Goal: Navigation & Orientation: Find specific page/section

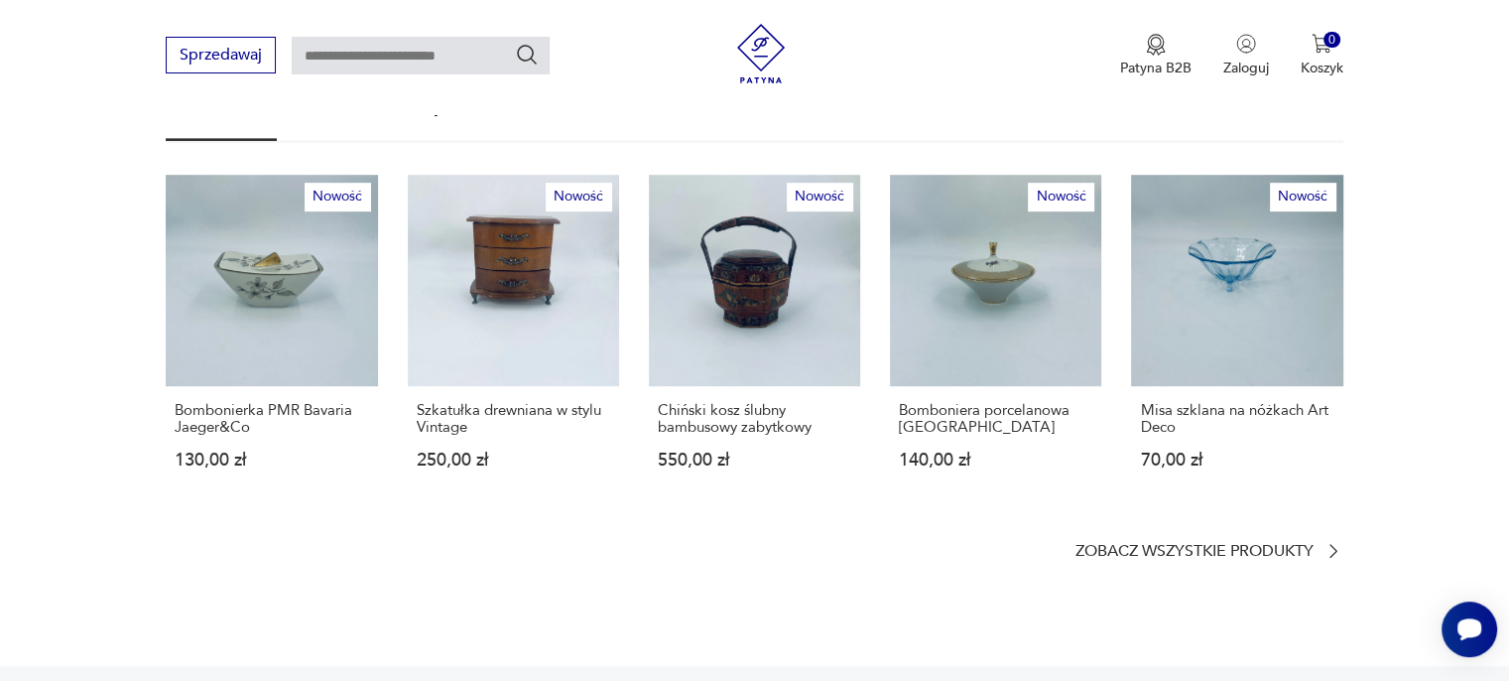
scroll to position [1290, 0]
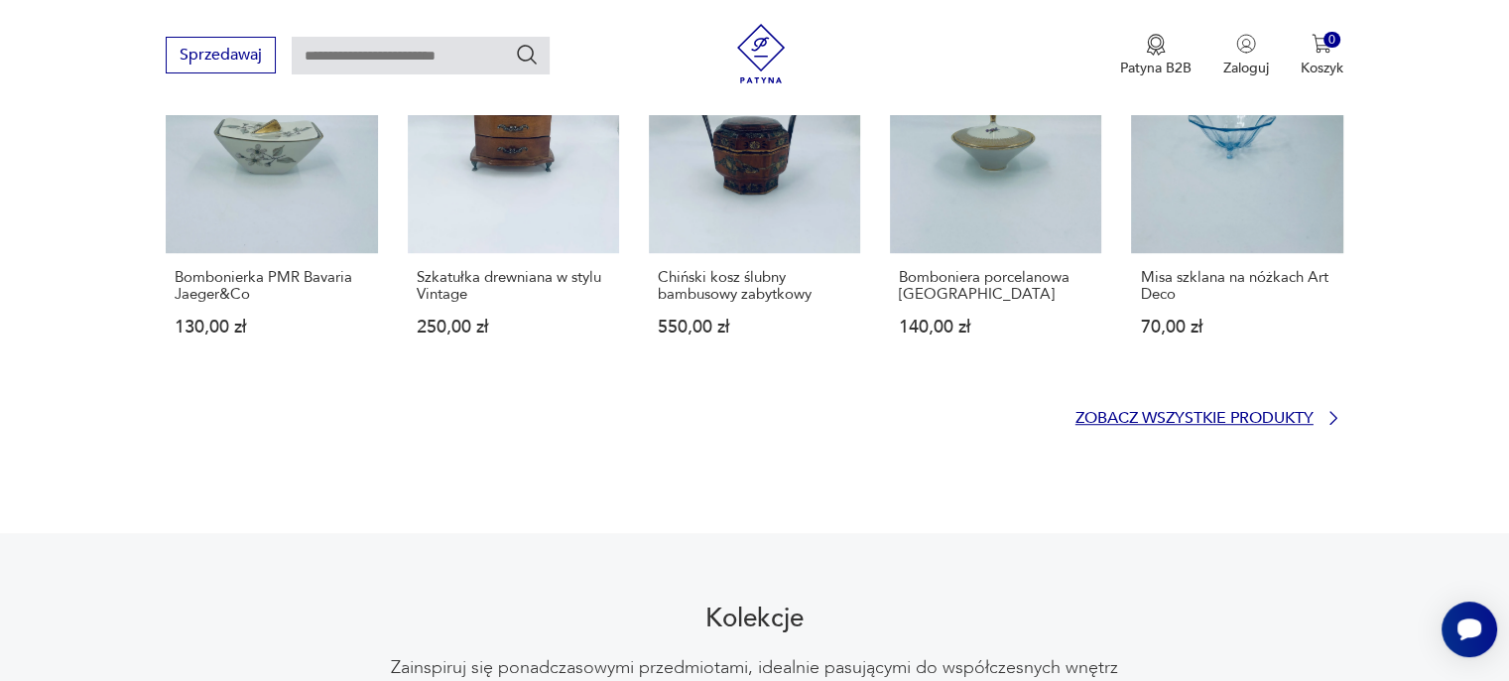
click at [1179, 412] on p "Zobacz wszystkie produkty" at bounding box center [1195, 418] width 238 height 13
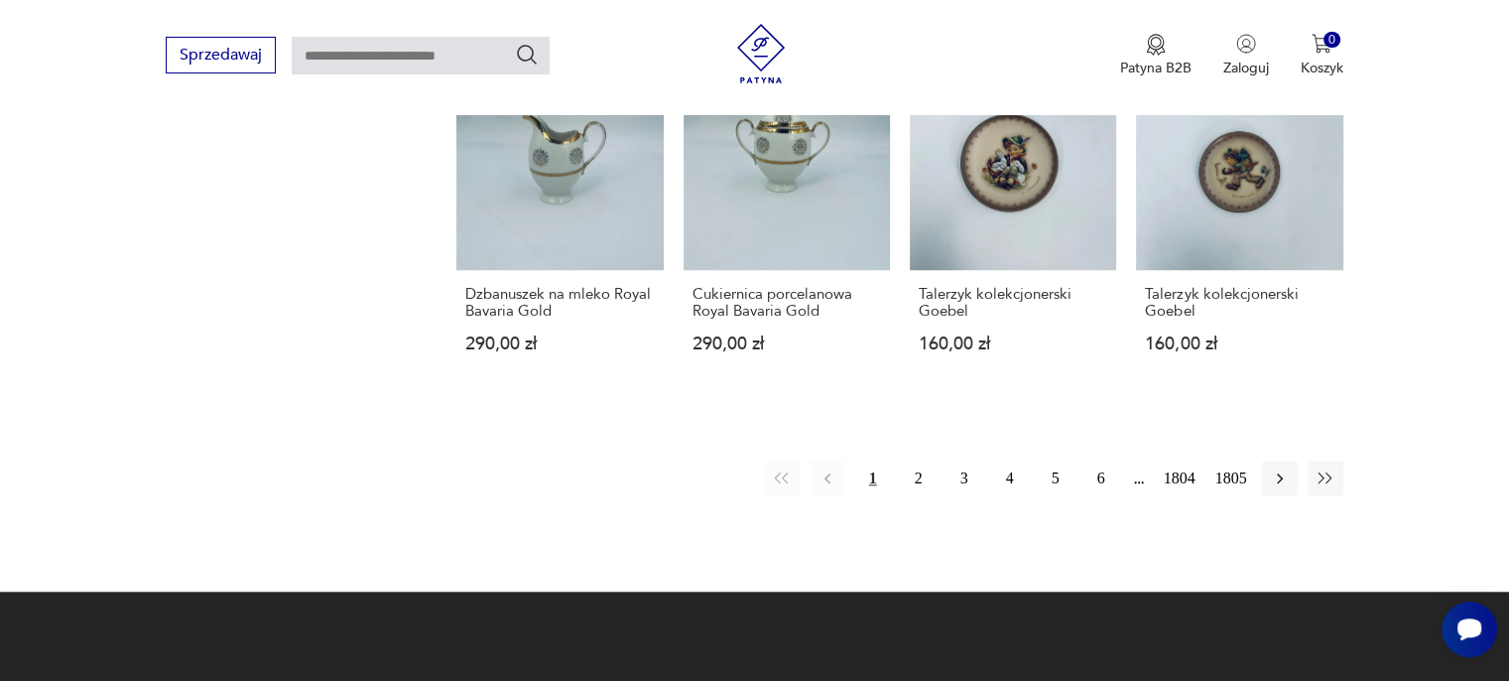
scroll to position [1676, 0]
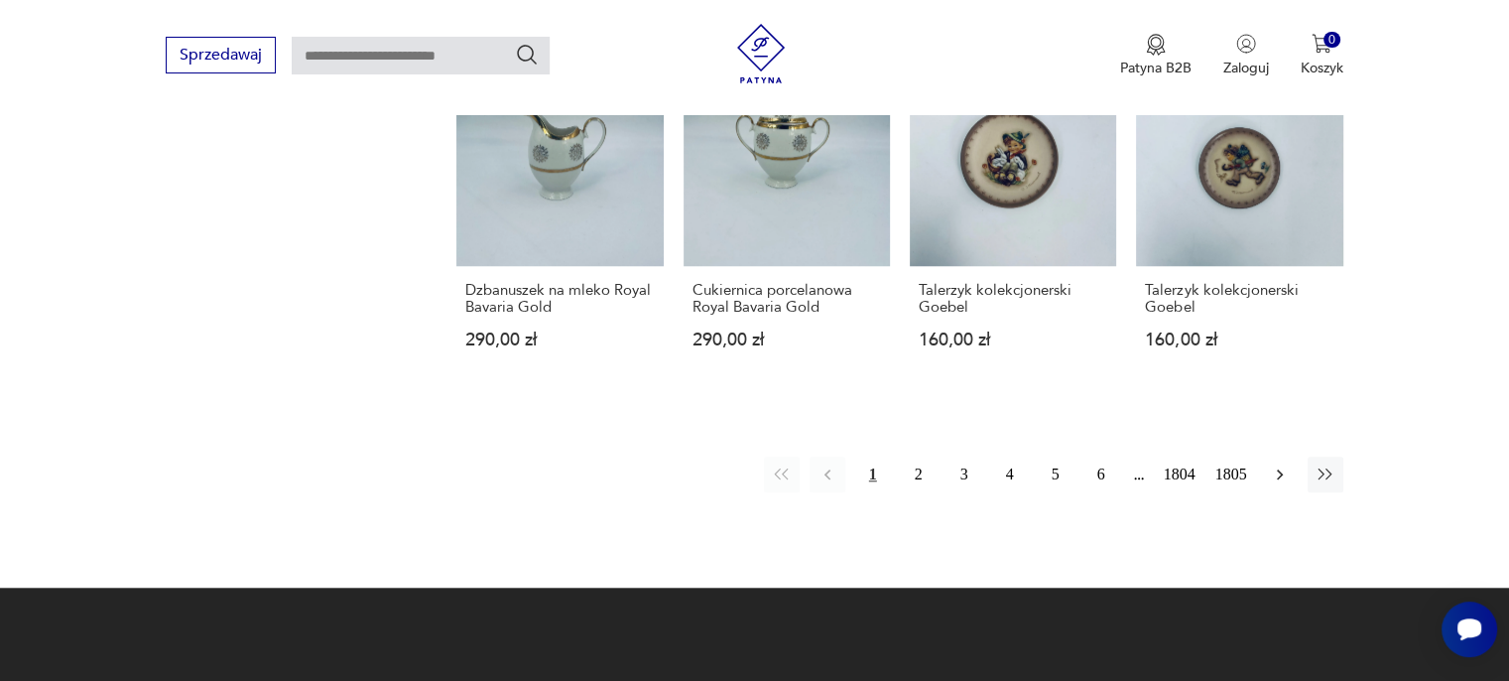
click at [1280, 477] on icon "button" at bounding box center [1280, 474] width 20 height 20
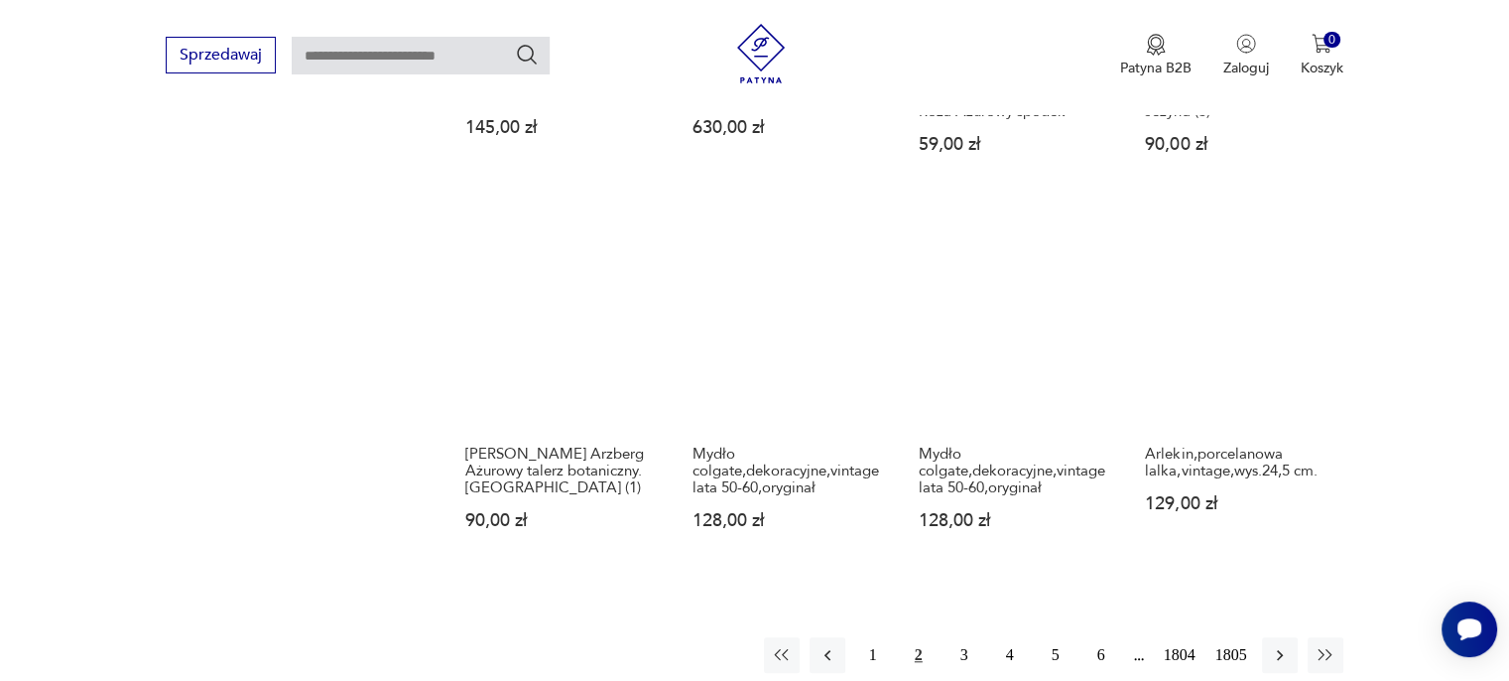
scroll to position [1645, 0]
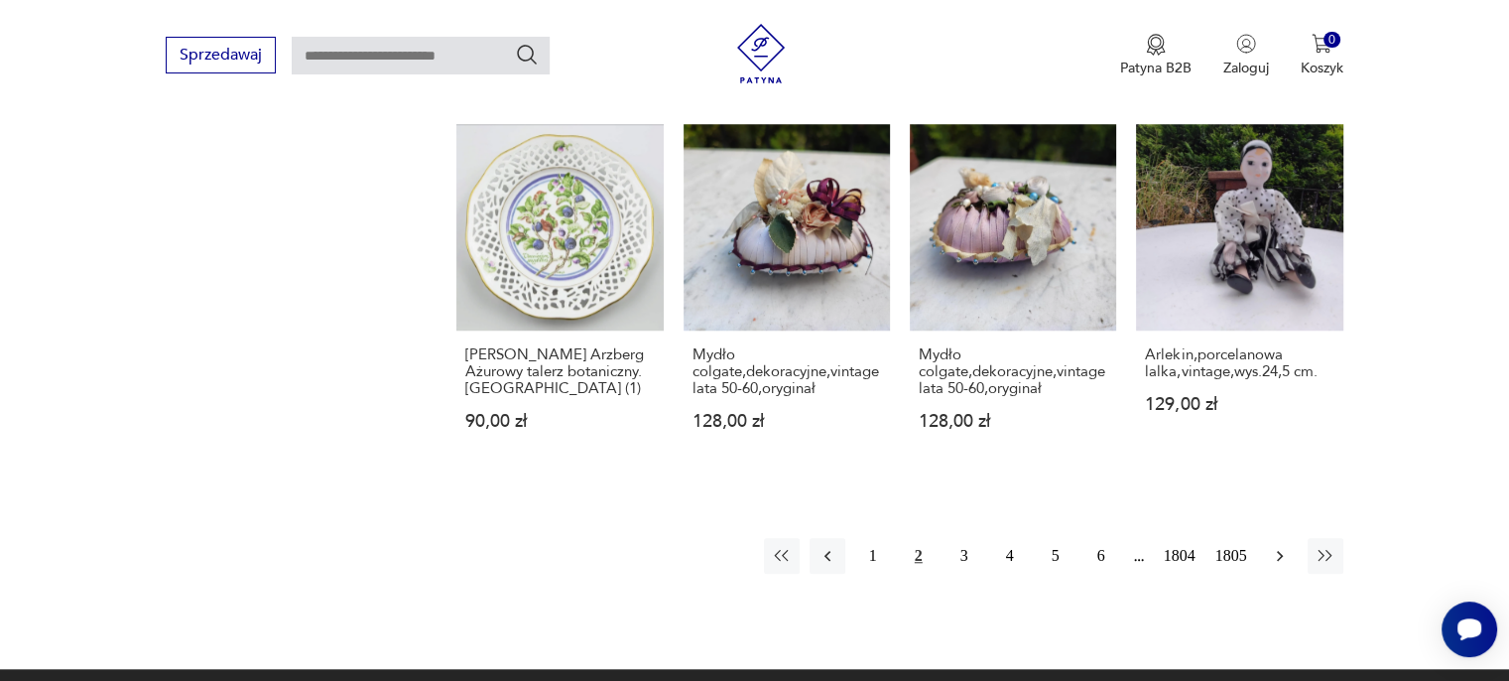
click at [1278, 546] on icon "button" at bounding box center [1280, 556] width 20 height 20
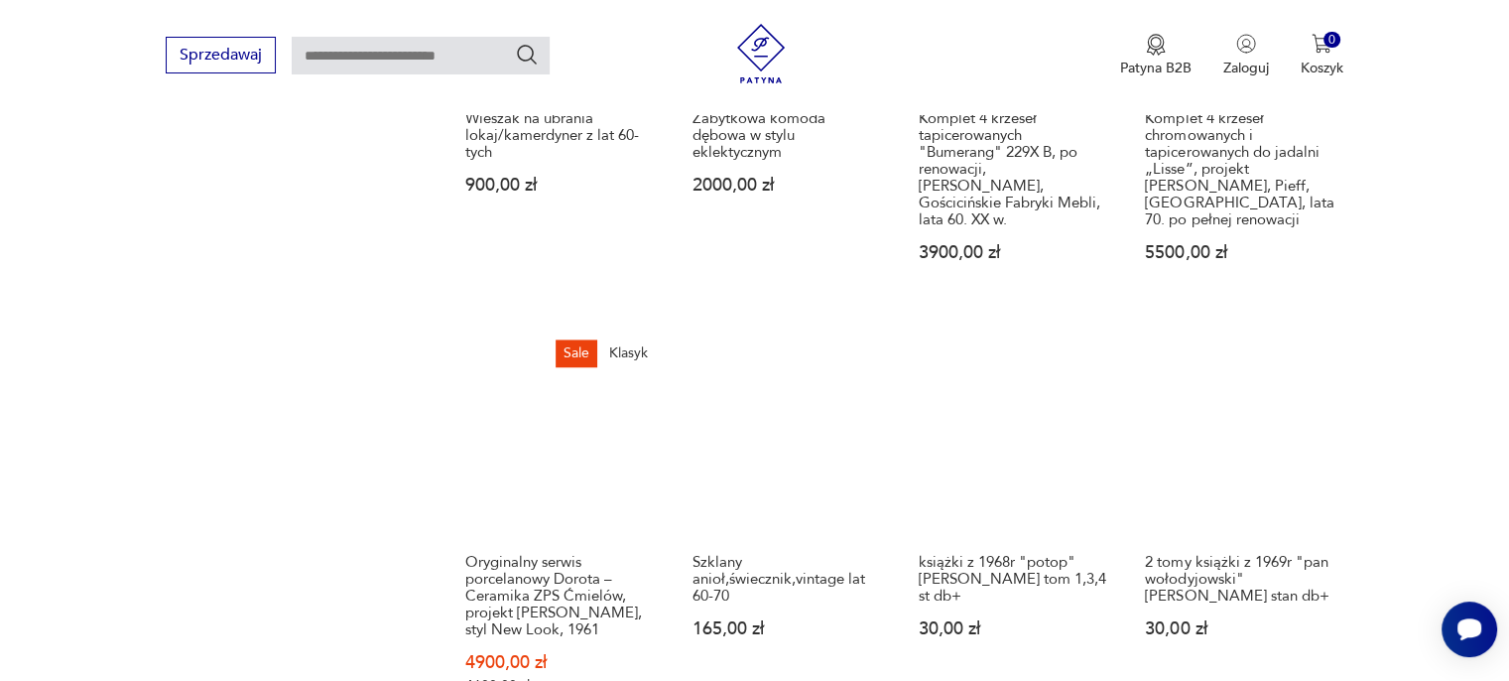
scroll to position [1546, 0]
